Goal: Task Accomplishment & Management: Use online tool/utility

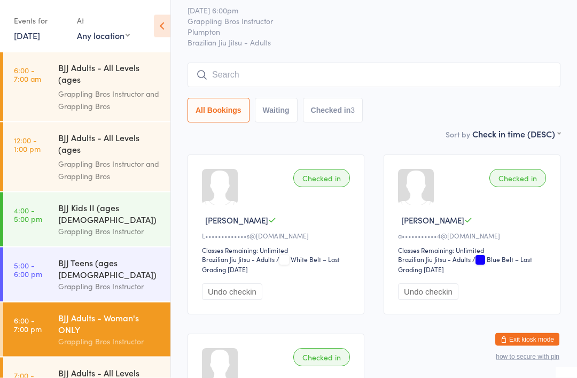
scroll to position [58, 0]
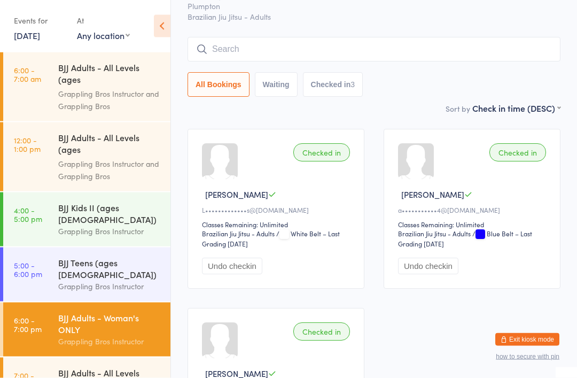
click at [118, 366] on div "BJJ Adults - All Levels (ages [DEMOGRAPHIC_DATA]+)" at bounding box center [109, 379] width 103 height 26
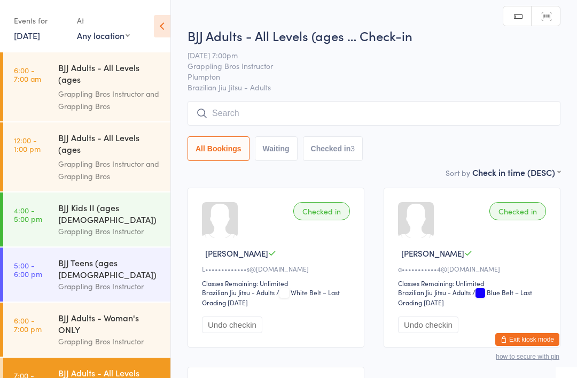
click at [495, 113] on input "search" at bounding box center [373, 113] width 373 height 25
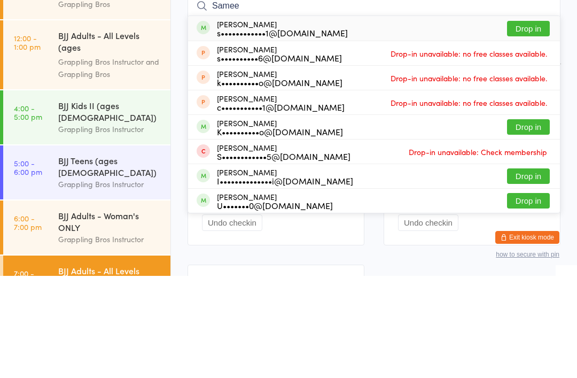
type input "Samee"
click at [534, 123] on button "Drop in" at bounding box center [528, 130] width 43 height 15
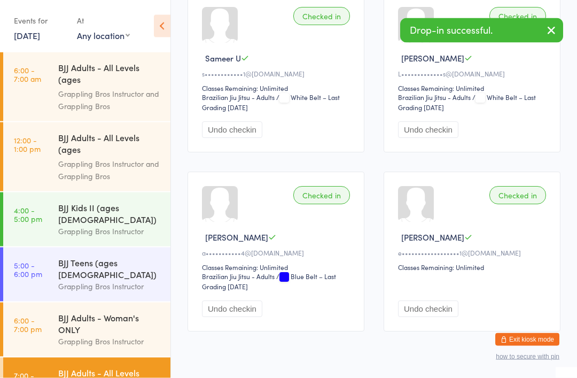
scroll to position [202, 0]
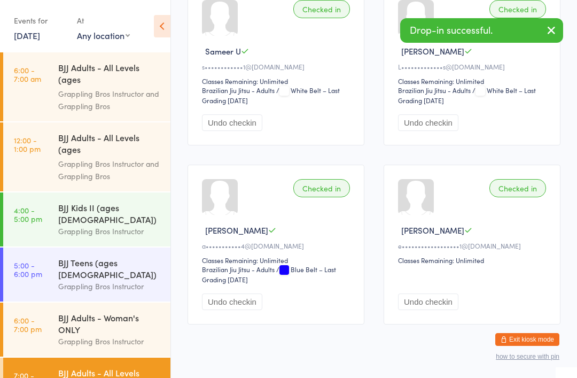
click at [113, 311] on div "BJJ Adults - Woman's ONLY" at bounding box center [109, 323] width 103 height 24
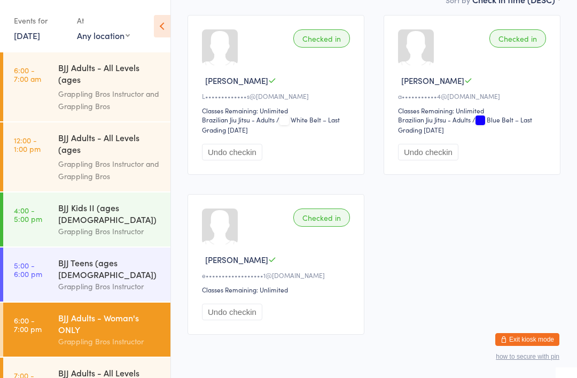
scroll to position [183, 0]
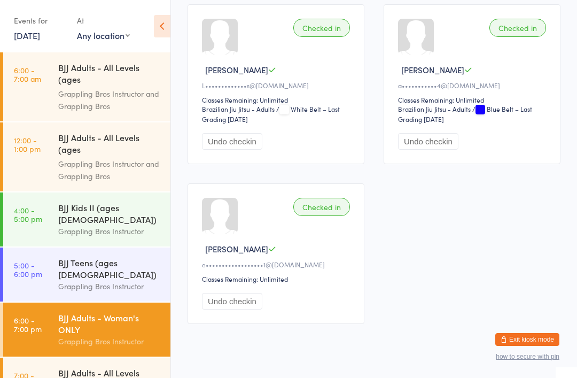
click at [96, 366] on div "BJJ Adults - All Levels (ages [DEMOGRAPHIC_DATA]+)" at bounding box center [109, 379] width 103 height 26
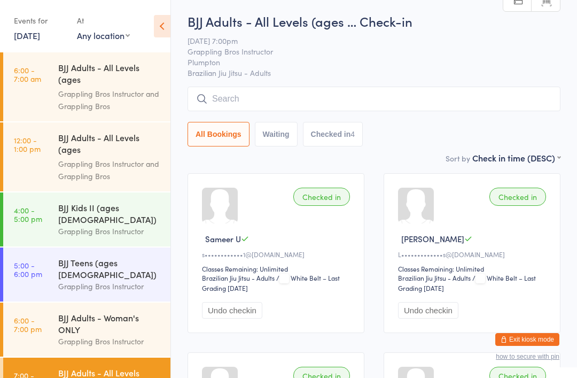
click at [381, 110] on input "search" at bounding box center [373, 99] width 373 height 25
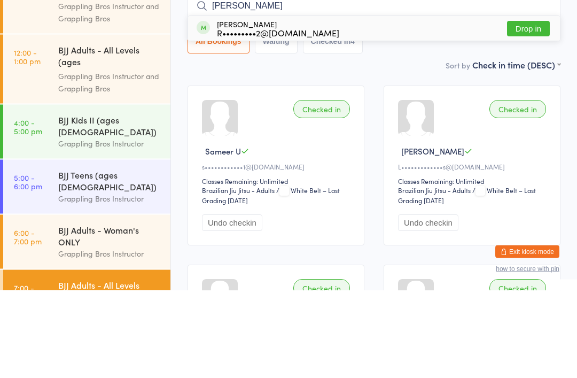
type input "[PERSON_NAME]"
click at [529, 109] on button "Drop in" at bounding box center [528, 116] width 43 height 15
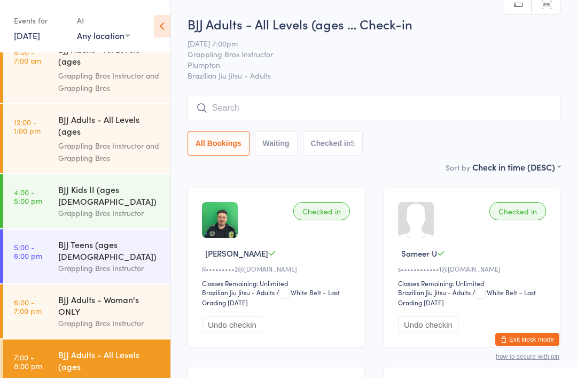
scroll to position [18, 0]
click at [382, 94] on div "BJJ Adults - All Levels (ages … Check-in [DATE] 7:00pm Grappling Bros Instructo…" at bounding box center [373, 88] width 373 height 146
click at [432, 111] on input "search" at bounding box center [373, 108] width 373 height 25
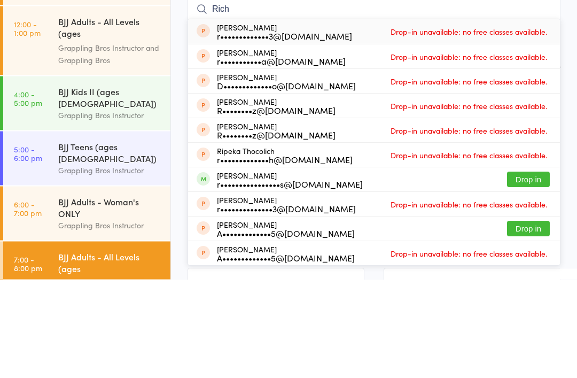
scroll to position [0, 0]
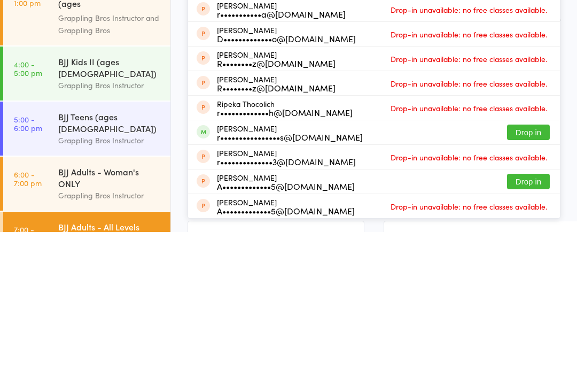
type input "Rich"
click at [529, 270] on button "Drop in" at bounding box center [528, 277] width 43 height 15
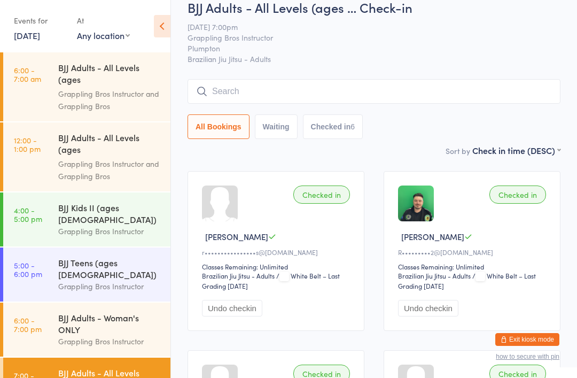
scroll to position [14, 0]
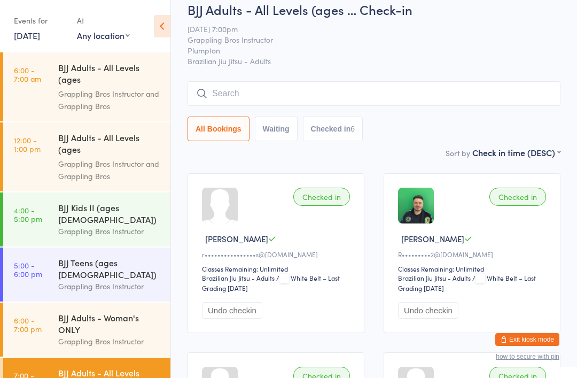
click at [278, 130] on button "Waiting" at bounding box center [276, 128] width 43 height 25
select select "0"
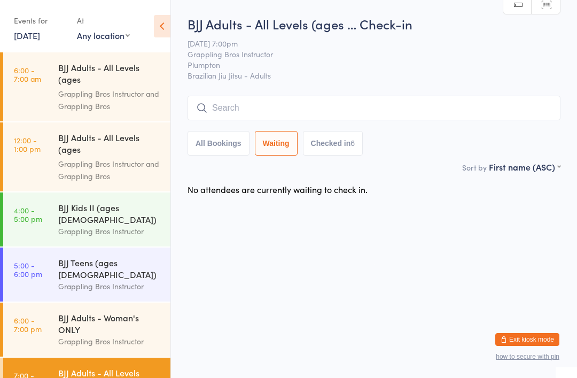
click at [293, 106] on input "search" at bounding box center [373, 108] width 373 height 25
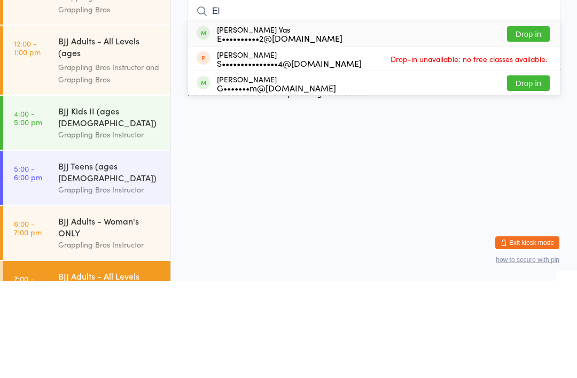
type input "El"
click at [529, 123] on button "Drop in" at bounding box center [528, 130] width 43 height 15
